Goal: Register for event/course

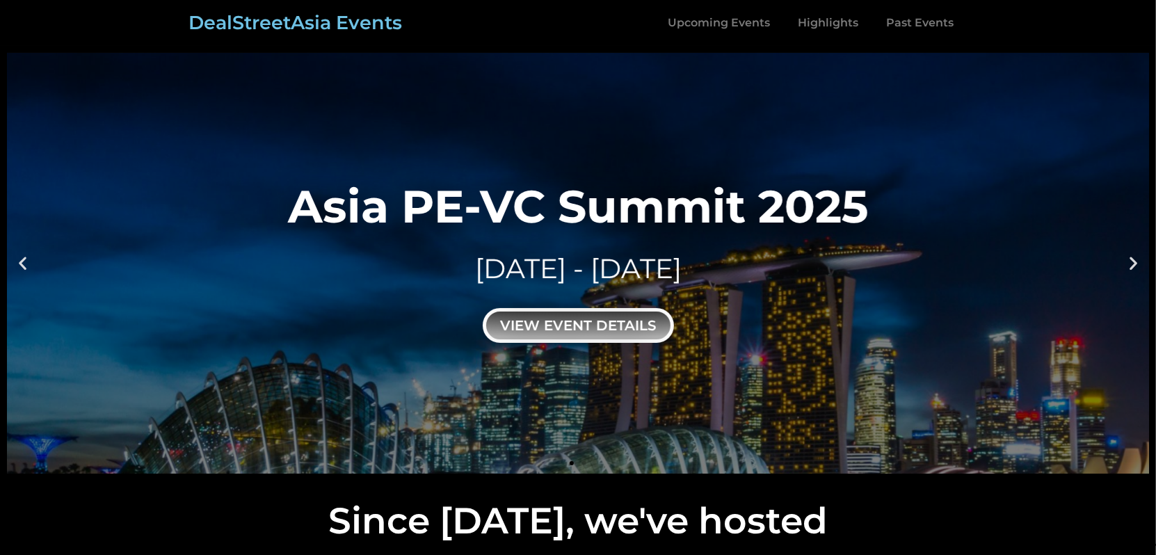
click at [613, 328] on div "view event details" at bounding box center [578, 325] width 191 height 35
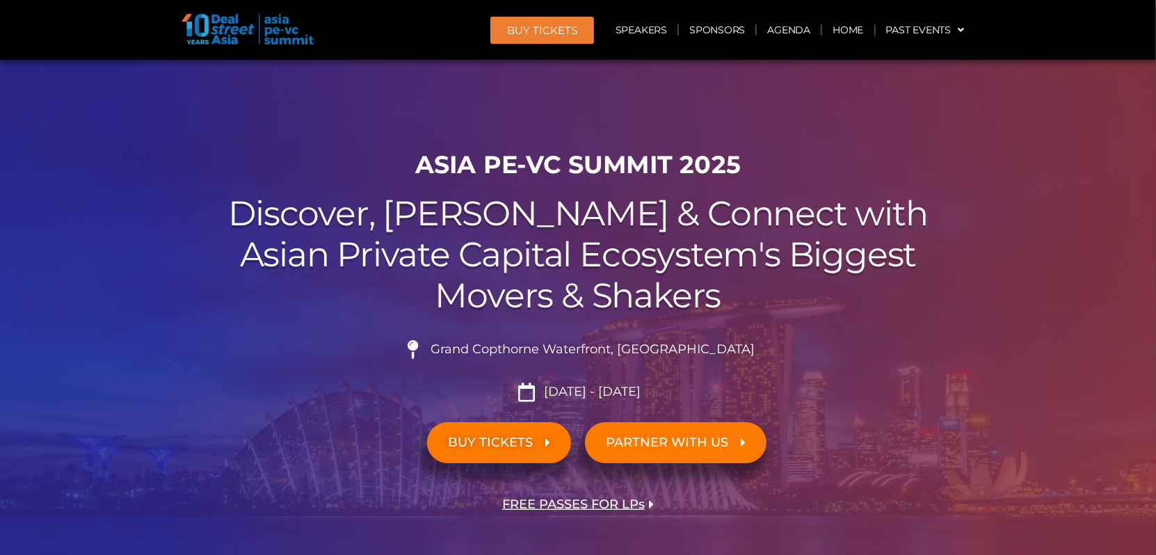
drag, startPoint x: 648, startPoint y: 390, endPoint x: 540, endPoint y: 390, distance: 107.8
click at [540, 390] on li "Sept 10 - 11, 2025" at bounding box center [578, 392] width 779 height 19
copy span "Sept 10 - 11, 2025"
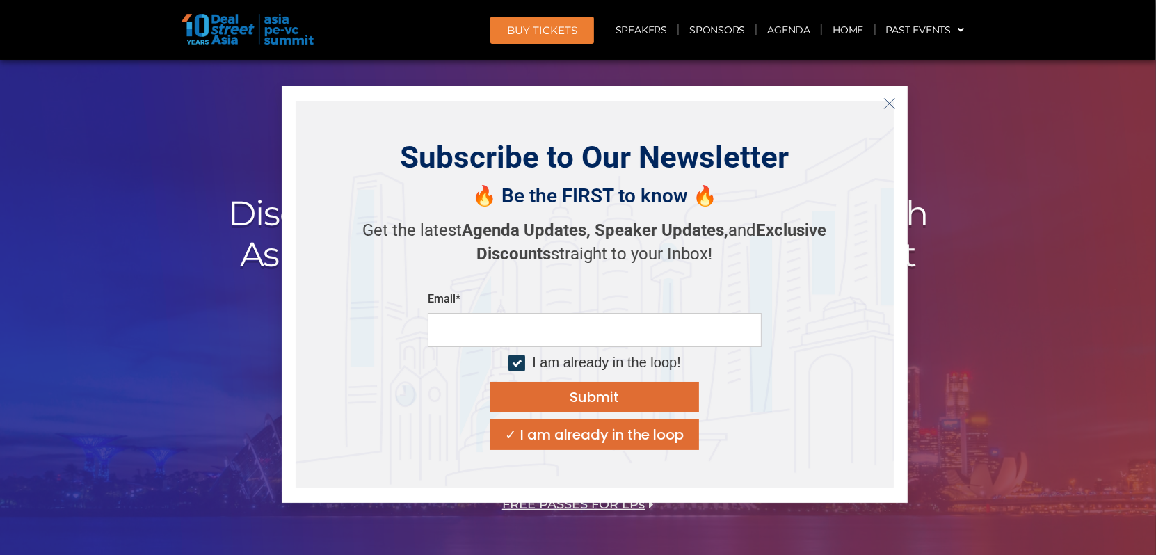
click at [885, 102] on icon "Close" at bounding box center [889, 103] width 13 height 13
